Goal: Task Accomplishment & Management: Manage account settings

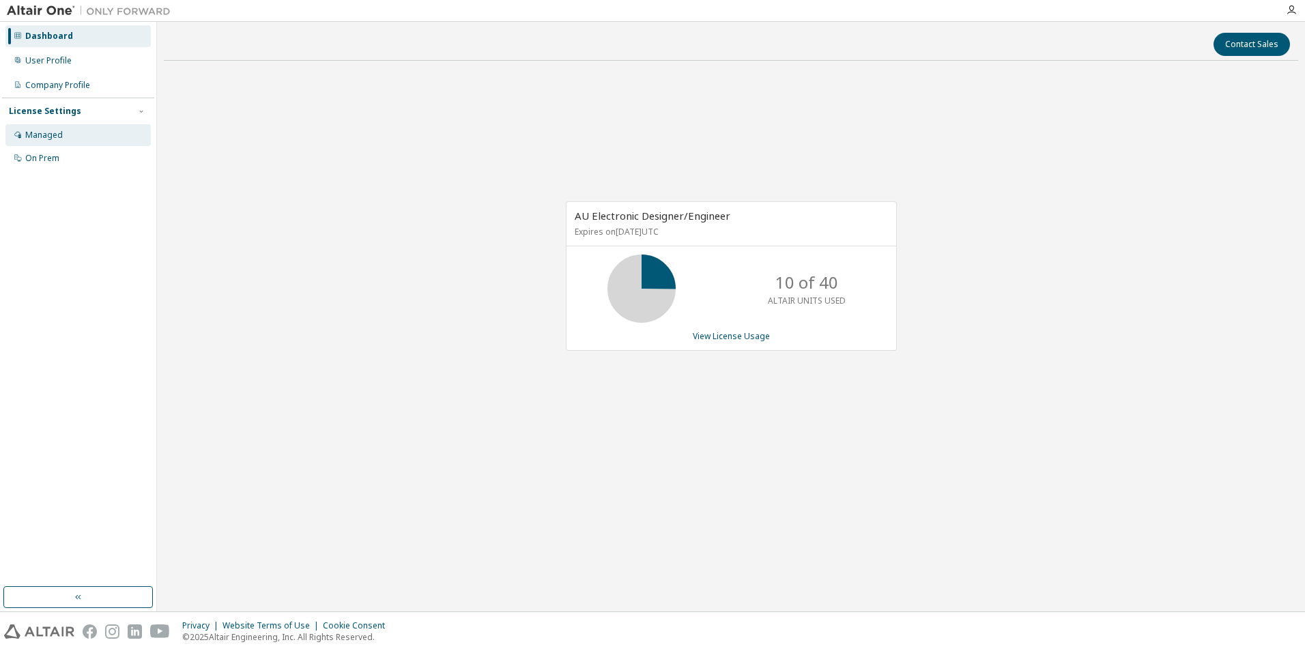
click at [78, 128] on div "Managed" at bounding box center [77, 135] width 145 height 22
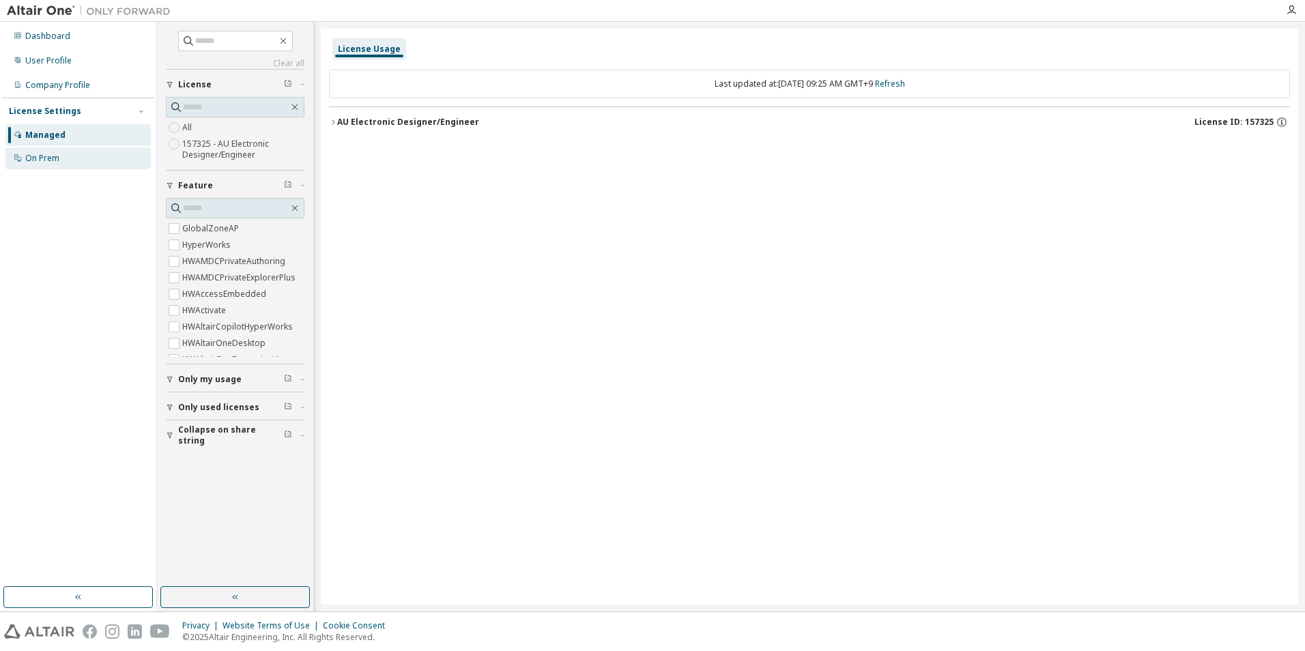
click at [89, 153] on div "On Prem" at bounding box center [77, 158] width 145 height 22
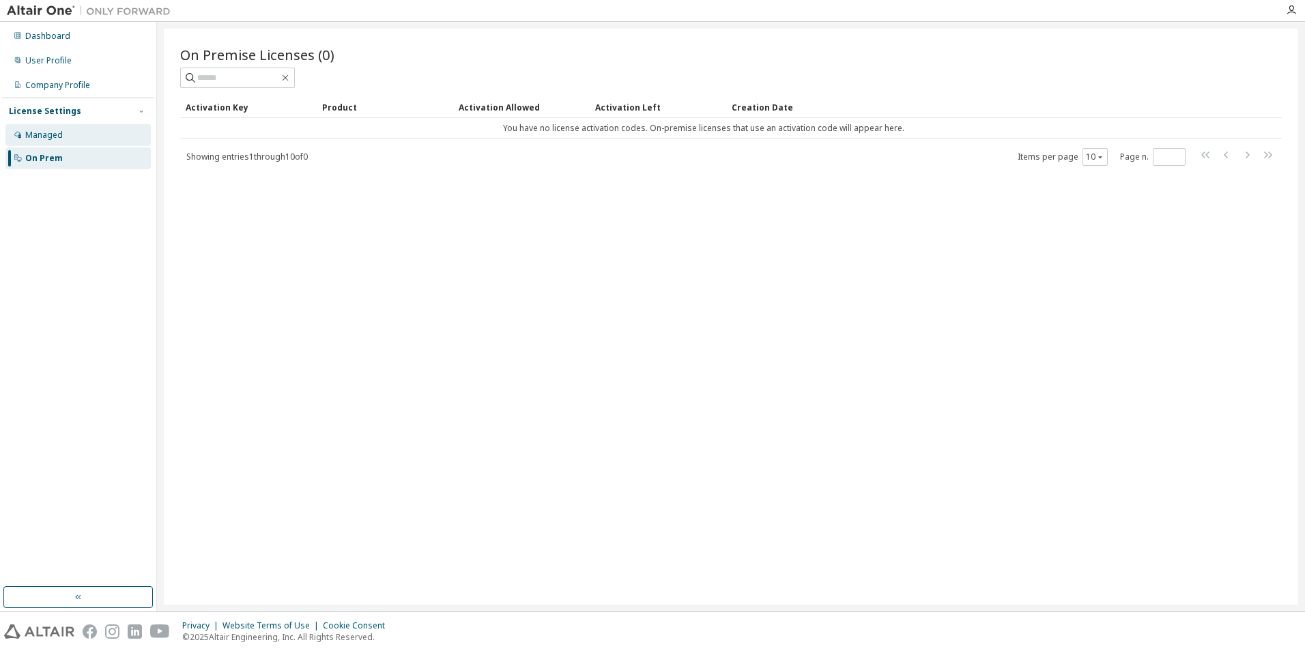
click at [90, 128] on div "Managed" at bounding box center [77, 135] width 145 height 22
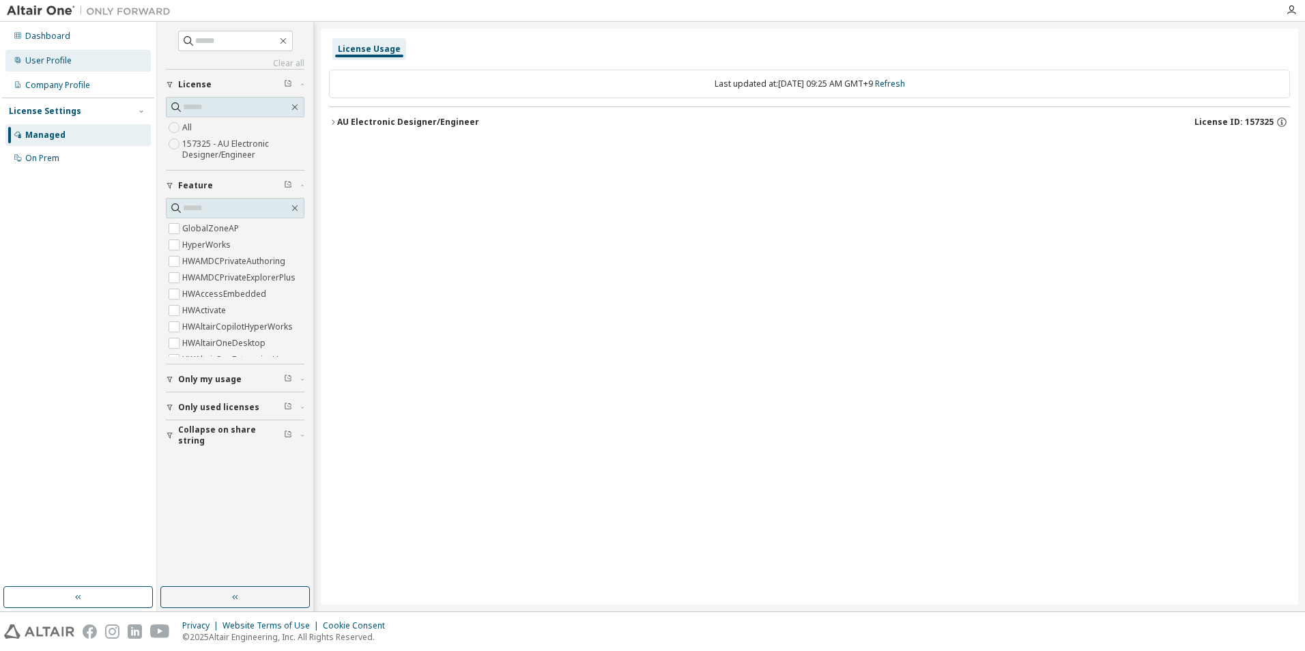
click at [95, 64] on div "User Profile" at bounding box center [77, 61] width 145 height 22
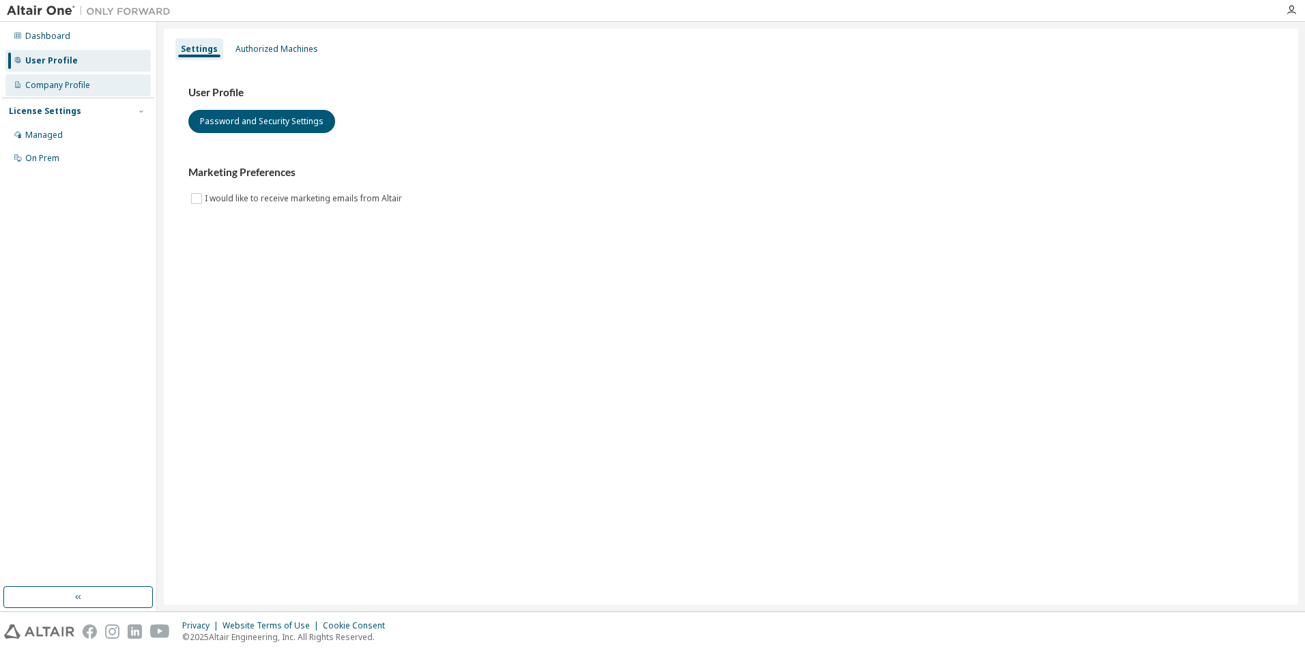
click at [94, 81] on div "Company Profile" at bounding box center [77, 85] width 145 height 22
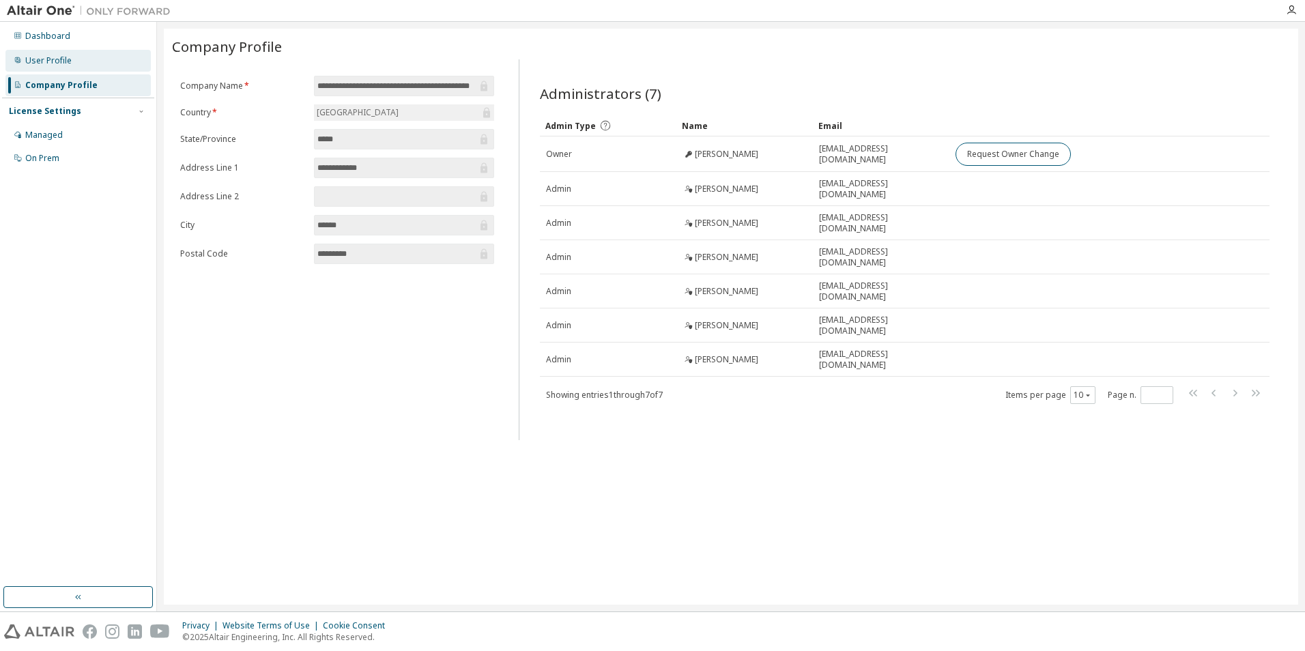
click at [95, 63] on div "User Profile" at bounding box center [77, 61] width 145 height 22
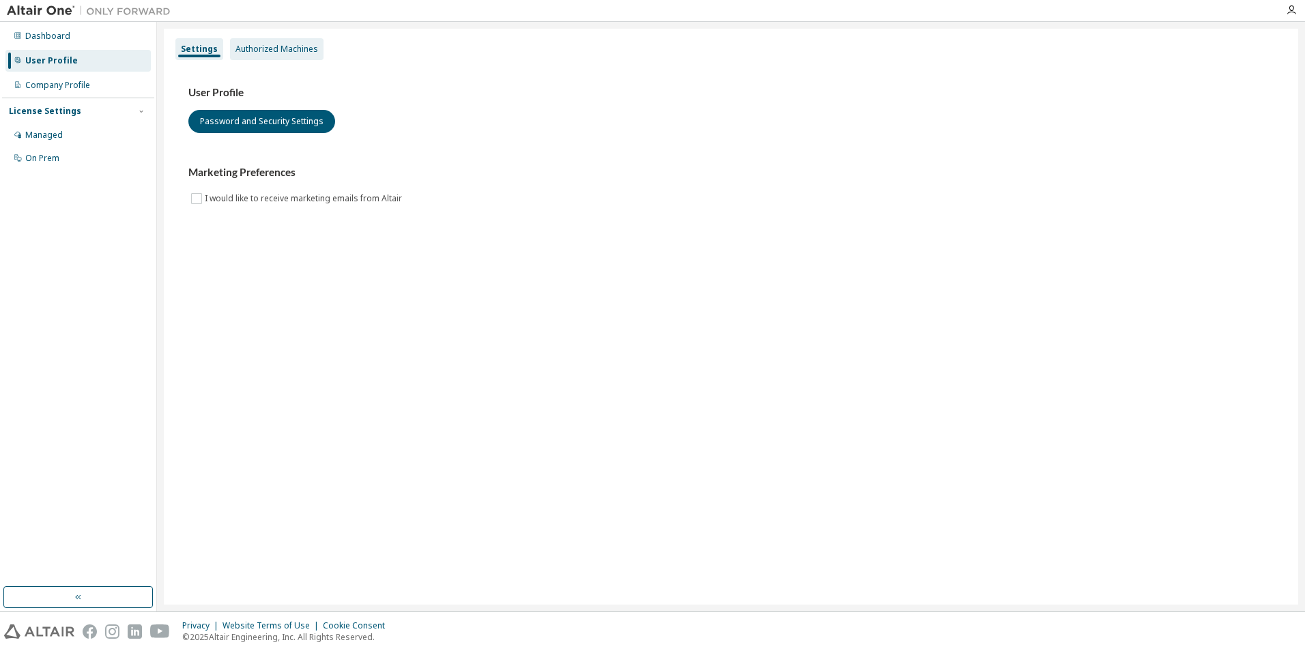
click at [248, 42] on div "Authorized Machines" at bounding box center [276, 49] width 93 height 22
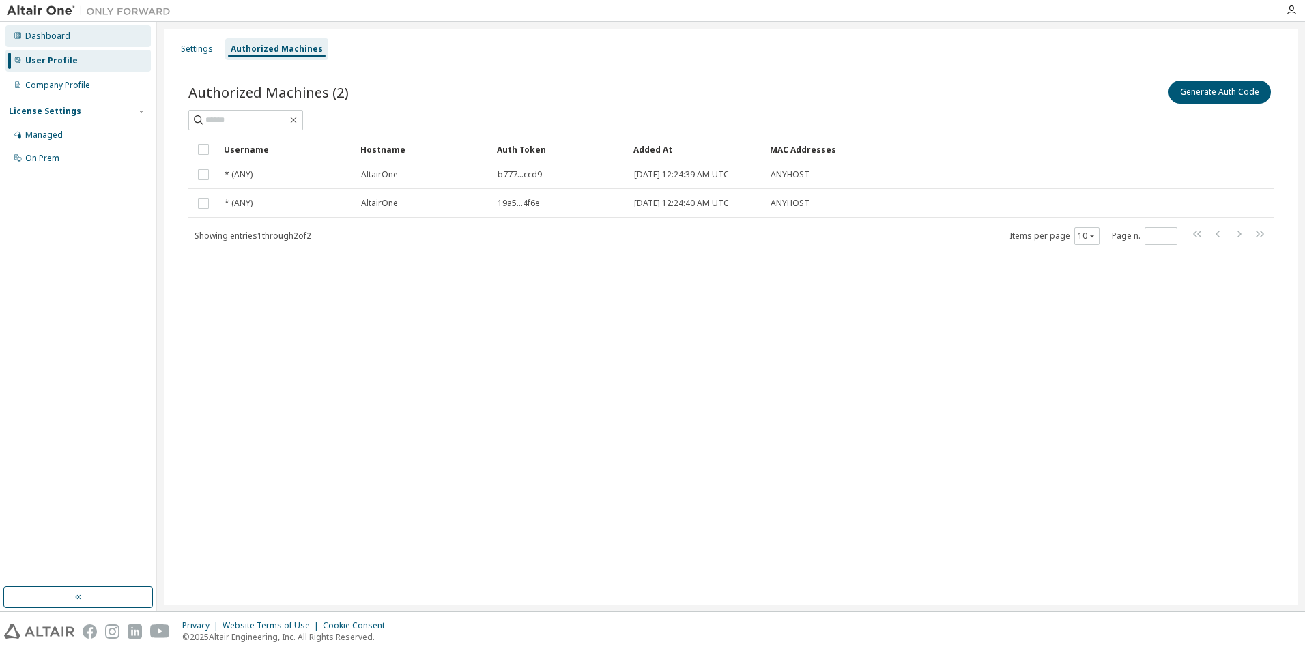
click at [67, 31] on div "Dashboard" at bounding box center [47, 36] width 45 height 11
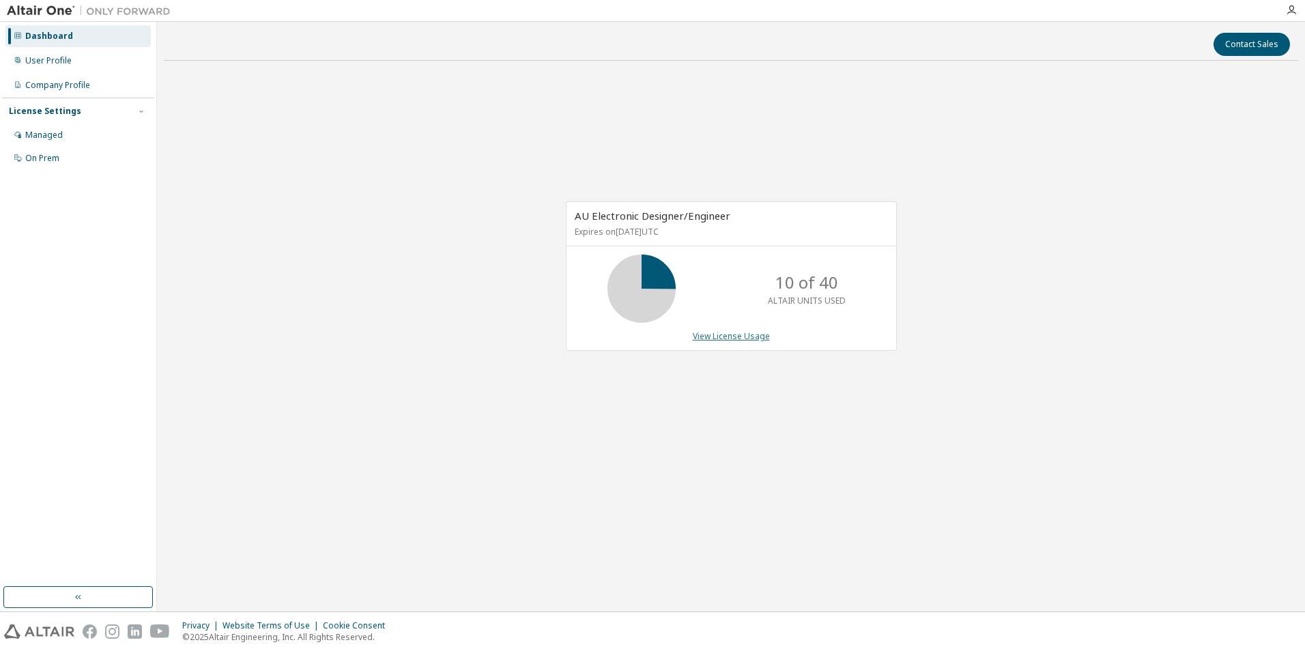
click at [747, 336] on link "View License Usage" at bounding box center [731, 336] width 77 height 12
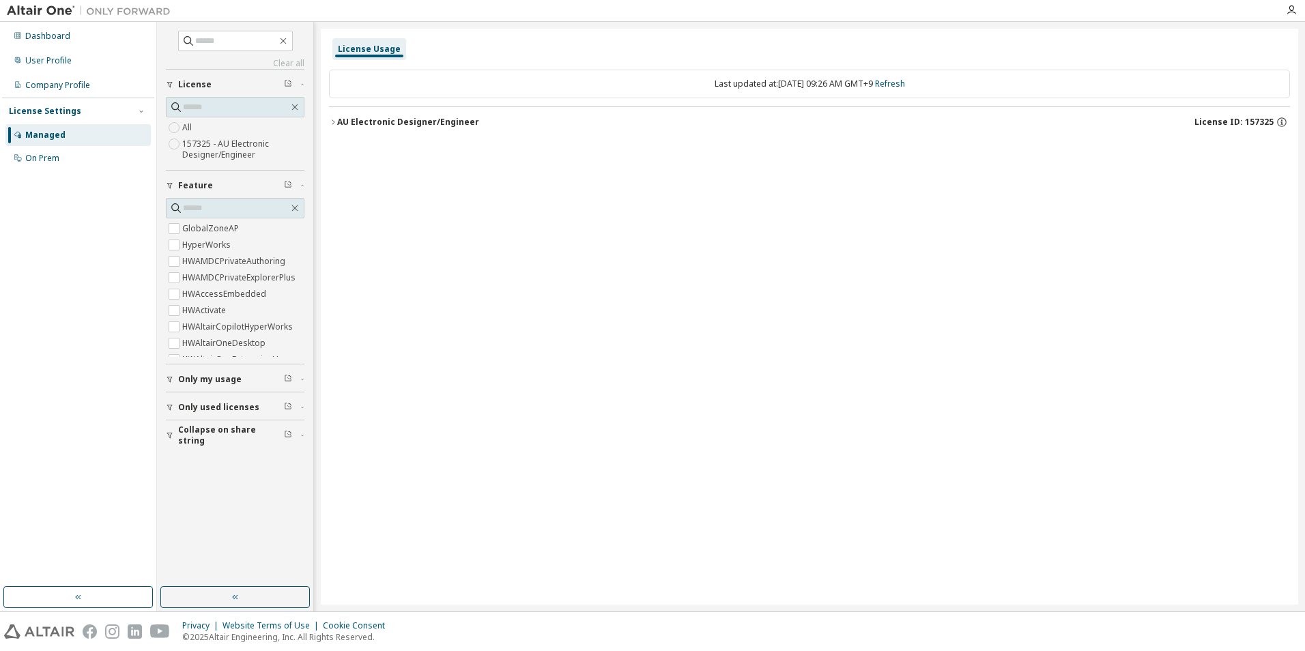
click at [445, 119] on div "AU Electronic Designer/Engineer" at bounding box center [408, 122] width 142 height 11
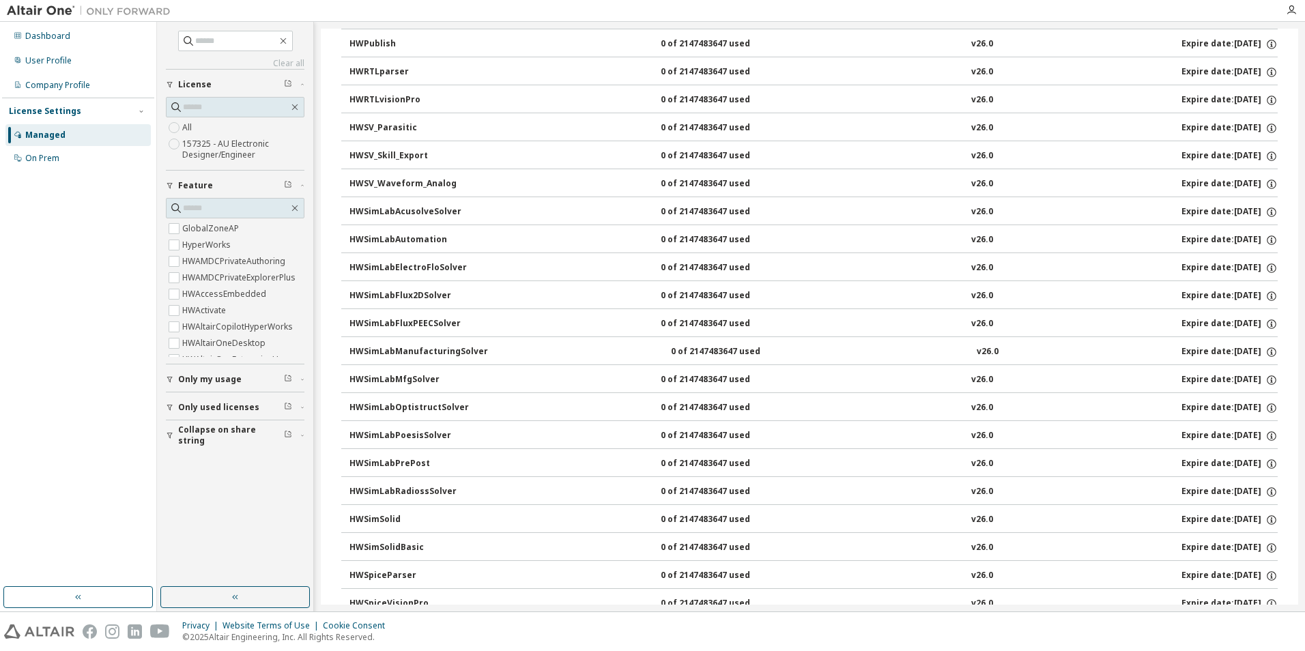
scroll to position [3304, 0]
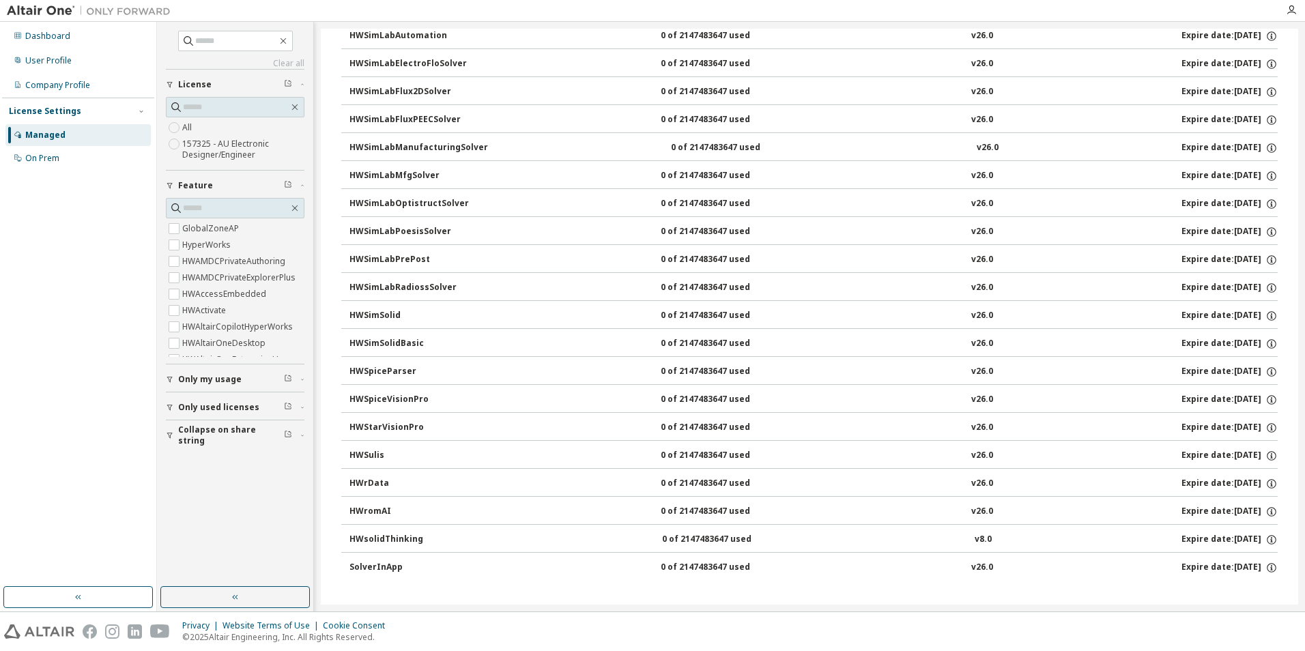
click at [68, 136] on div "Managed" at bounding box center [77, 135] width 145 height 22
click at [73, 39] on div "Dashboard" at bounding box center [77, 36] width 145 height 22
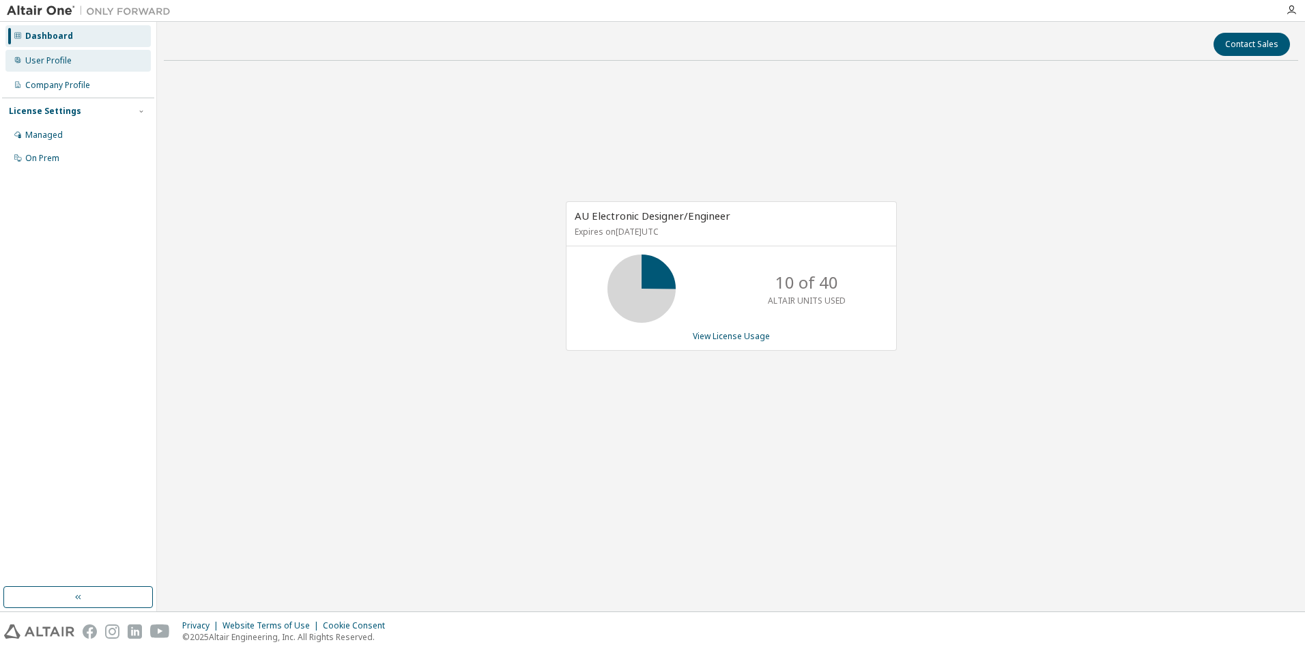
click at [104, 65] on div "User Profile" at bounding box center [77, 61] width 145 height 22
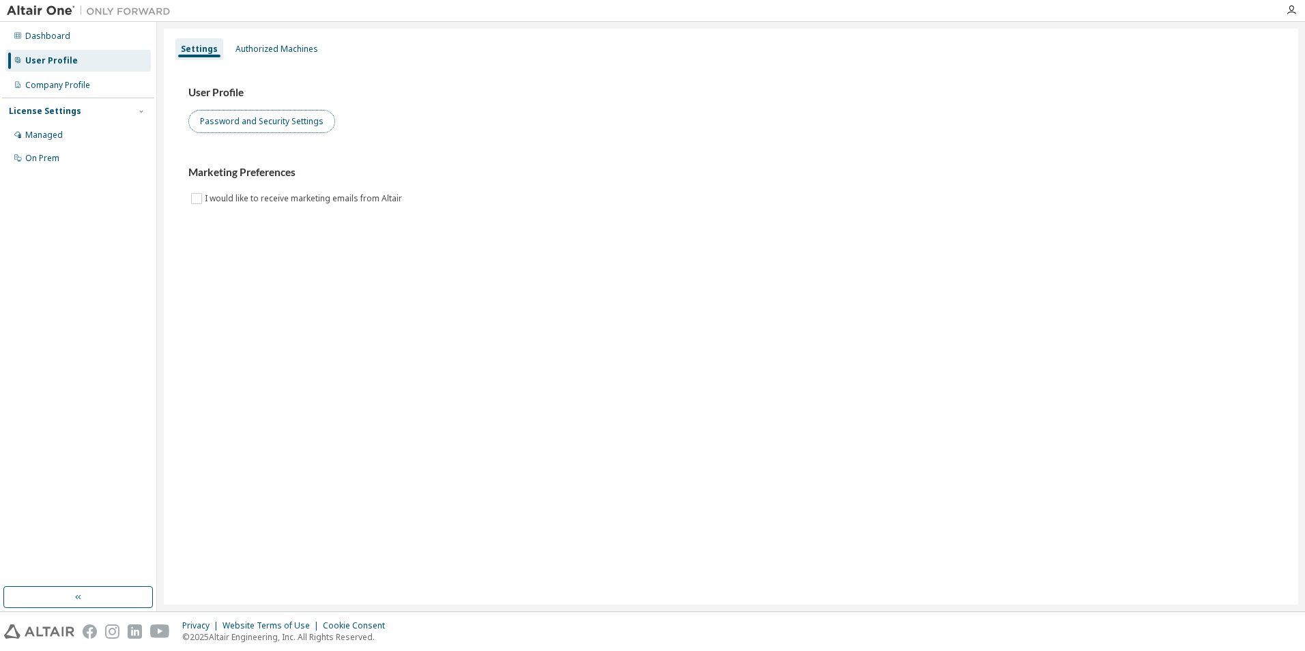
click at [270, 119] on button "Password and Security Settings" at bounding box center [261, 121] width 147 height 23
